Goal: Information Seeking & Learning: Learn about a topic

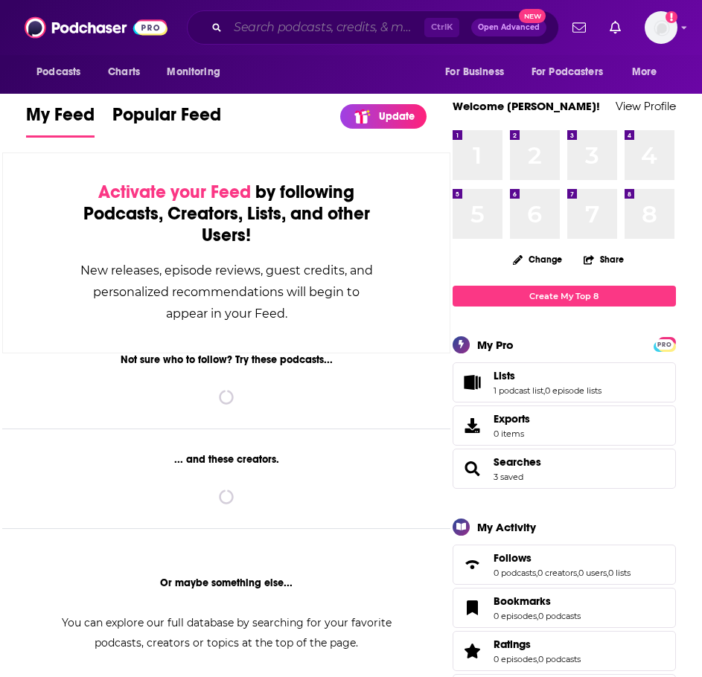
click at [284, 25] on input "Search podcasts, credits, & more..." at bounding box center [326, 28] width 196 height 24
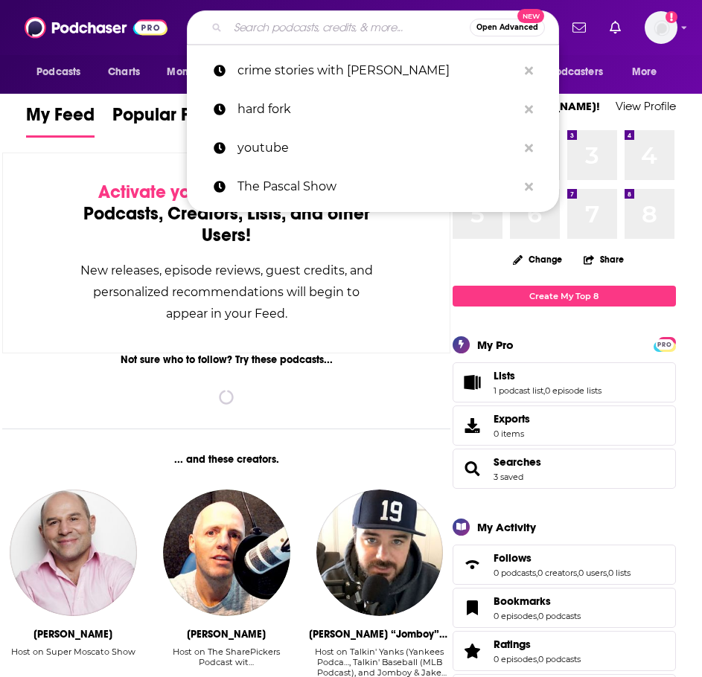
paste input "The Future of Crime Fighting: How Cybersecurity Experts are Solving High-Profil…"
type input "The Future of Crime Fighting: How Cybersecurity Experts are Solving High-Profil…"
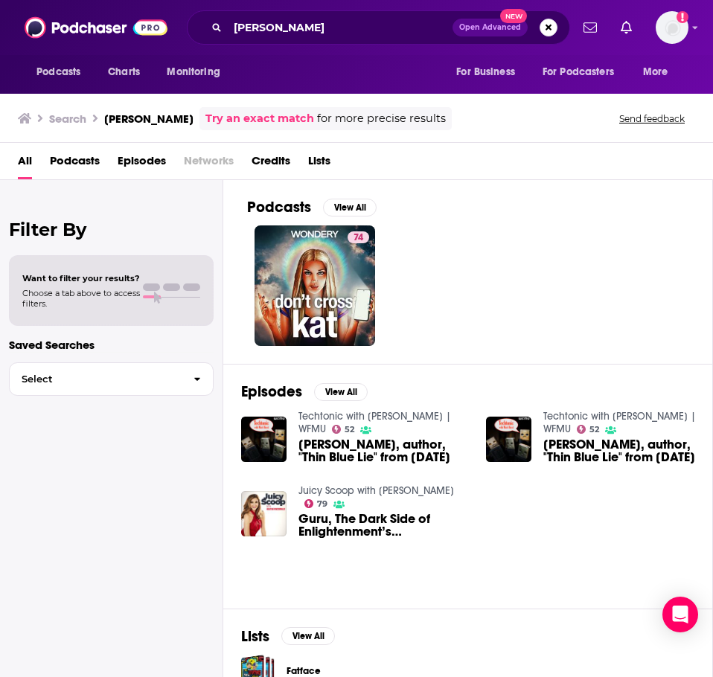
click at [60, 166] on span "Podcasts" at bounding box center [75, 164] width 50 height 31
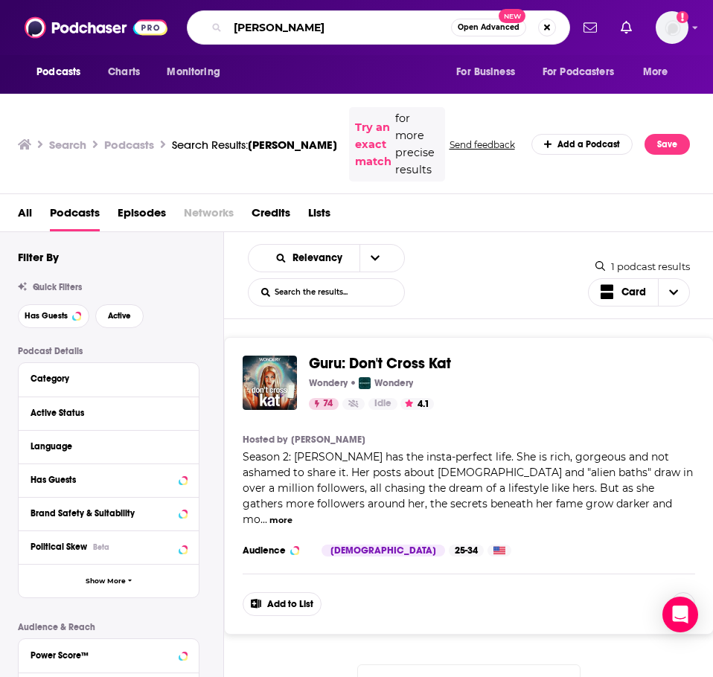
drag, startPoint x: 315, startPoint y: 28, endPoint x: 195, endPoint y: 23, distance: 120.6
click at [195, 23] on div "[PERSON_NAME] Open Advanced New" at bounding box center [378, 27] width 383 height 34
type input "Court Junkie"
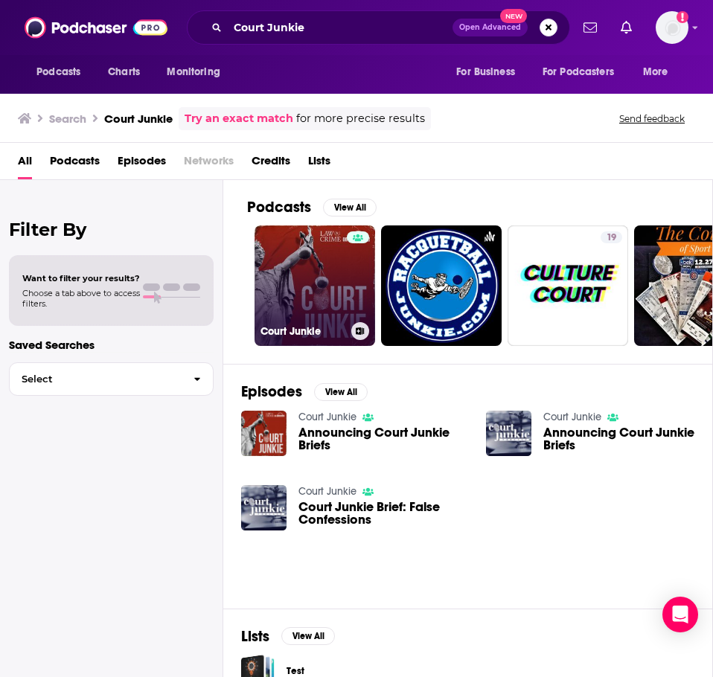
click at [344, 318] on link "Court Junkie" at bounding box center [314, 285] width 121 height 121
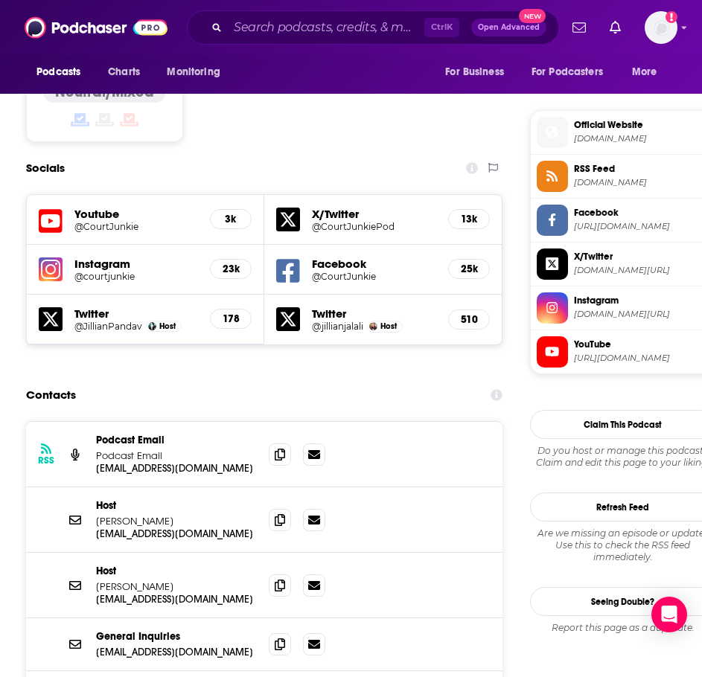
scroll to position [1339, 0]
